Goal: Information Seeking & Learning: Learn about a topic

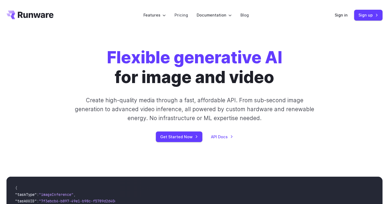
scroll to position [11, 0]
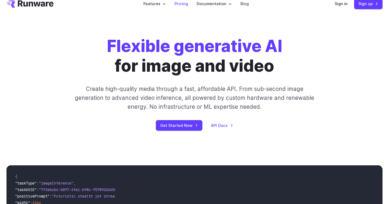
click at [184, 5] on link "Pricing" at bounding box center [182, 4] width 14 height 6
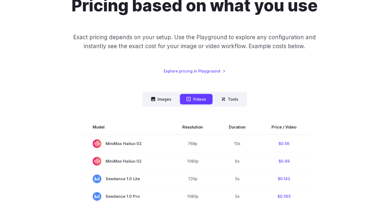
scroll to position [62, 0]
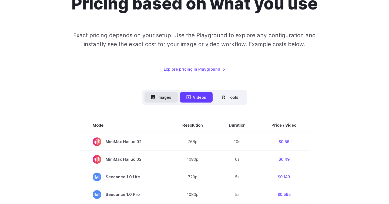
click at [164, 96] on button "Images" at bounding box center [161, 97] width 33 height 11
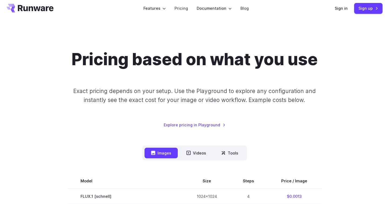
scroll to position [0, 0]
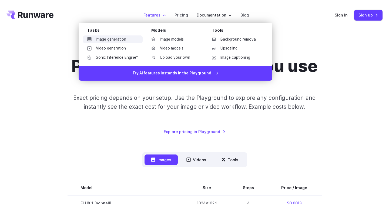
click at [118, 40] on link "Image generation" at bounding box center [113, 39] width 60 height 8
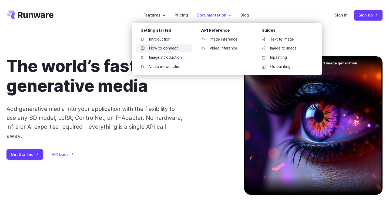
click at [175, 51] on link "How to connect" at bounding box center [164, 48] width 56 height 8
